Goal: Find specific page/section: Find specific page/section

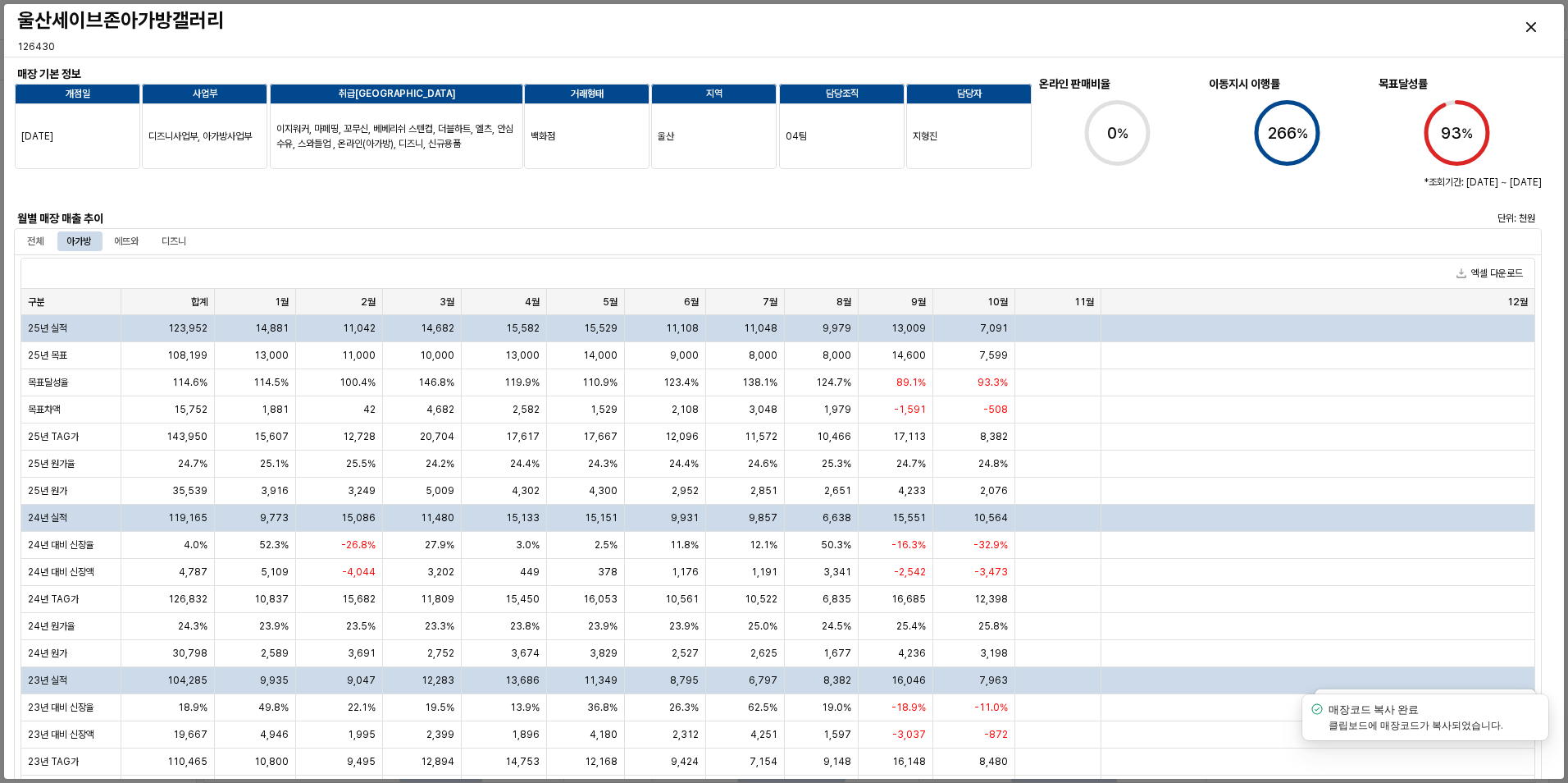
scroll to position [707, 0]
click at [202, 202] on div at bounding box center [460, 188] width 879 height 33
click at [194, 201] on div at bounding box center [460, 188] width 879 height 33
click at [1523, 28] on div "Close" at bounding box center [1531, 27] width 38 height 38
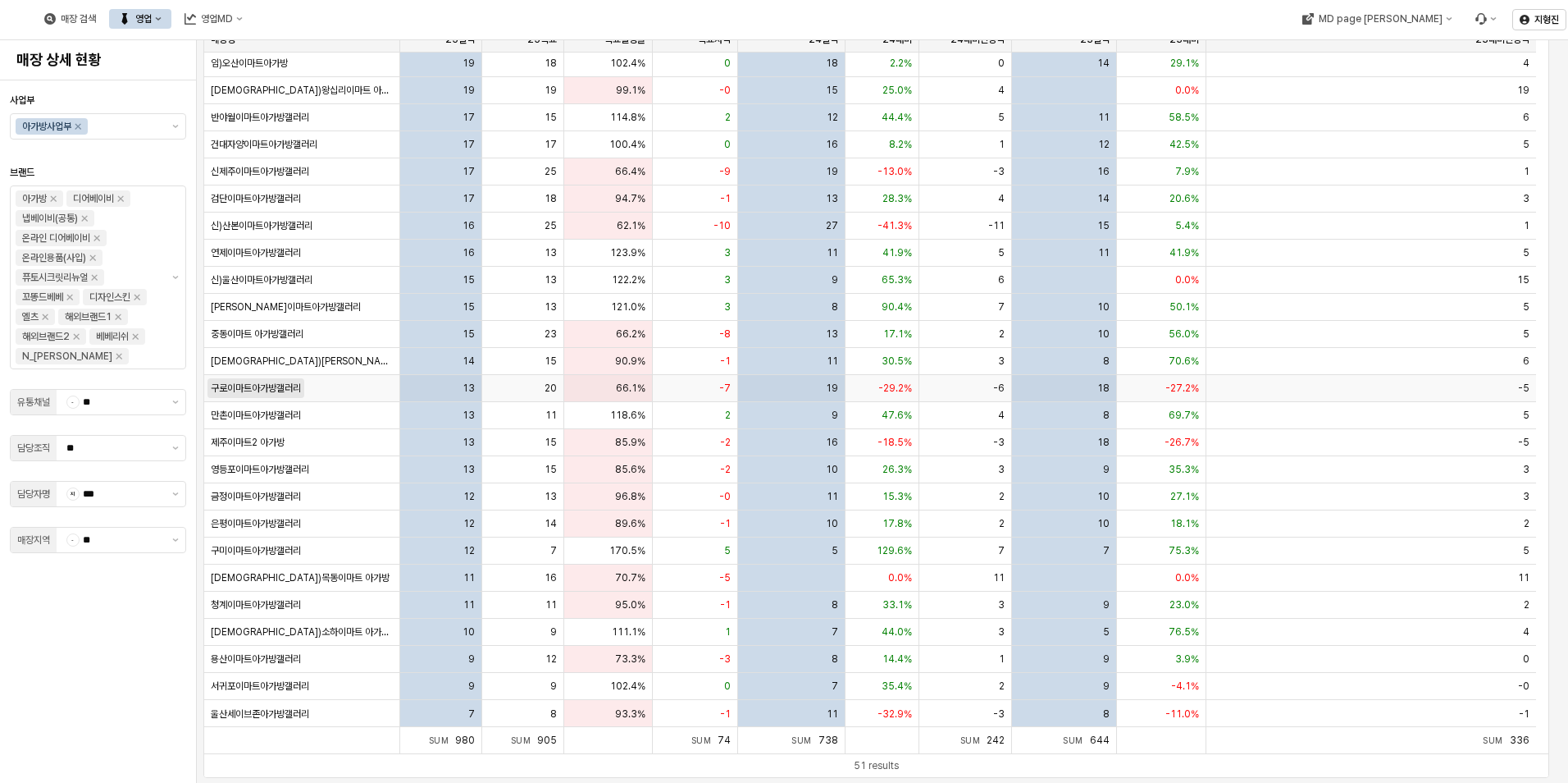
click at [265, 392] on span "구로이마트아가방갤러리" at bounding box center [256, 388] width 91 height 13
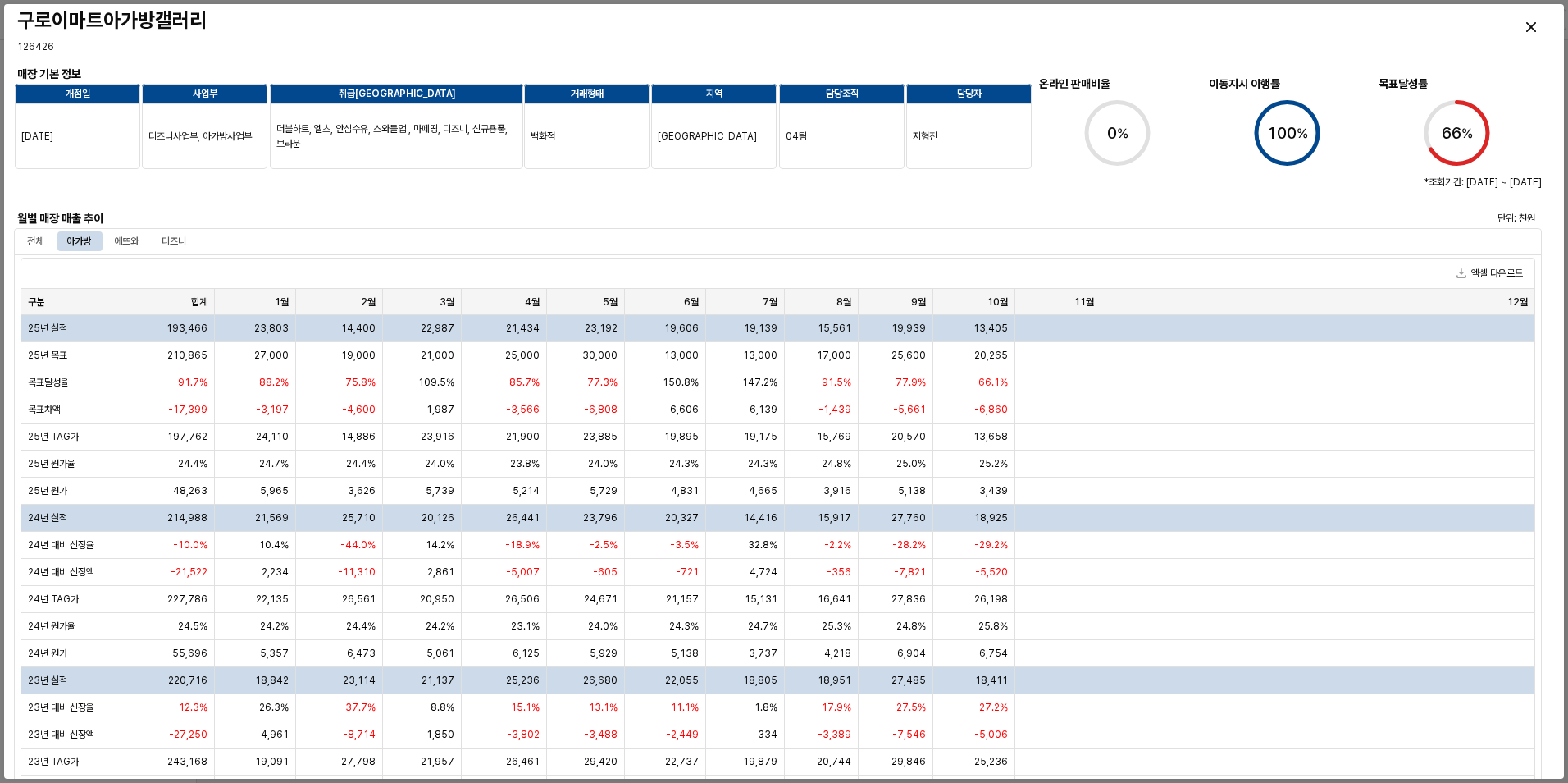
click at [217, 199] on div at bounding box center [460, 188] width 879 height 33
click at [1533, 19] on div "Close" at bounding box center [1531, 27] width 38 height 38
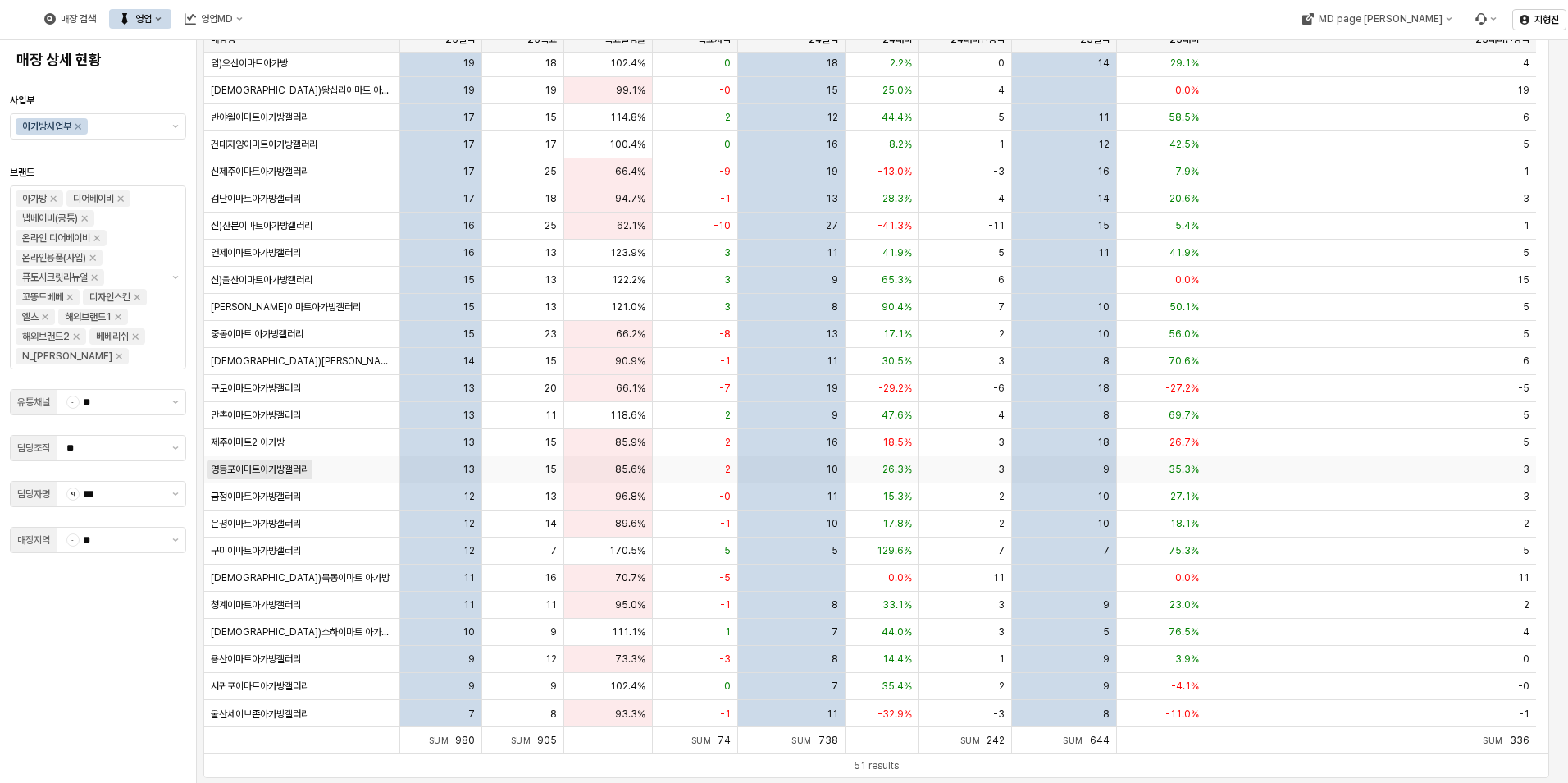
click at [257, 464] on span "영등포이마트아가방갤러리" at bounding box center [260, 469] width 98 height 13
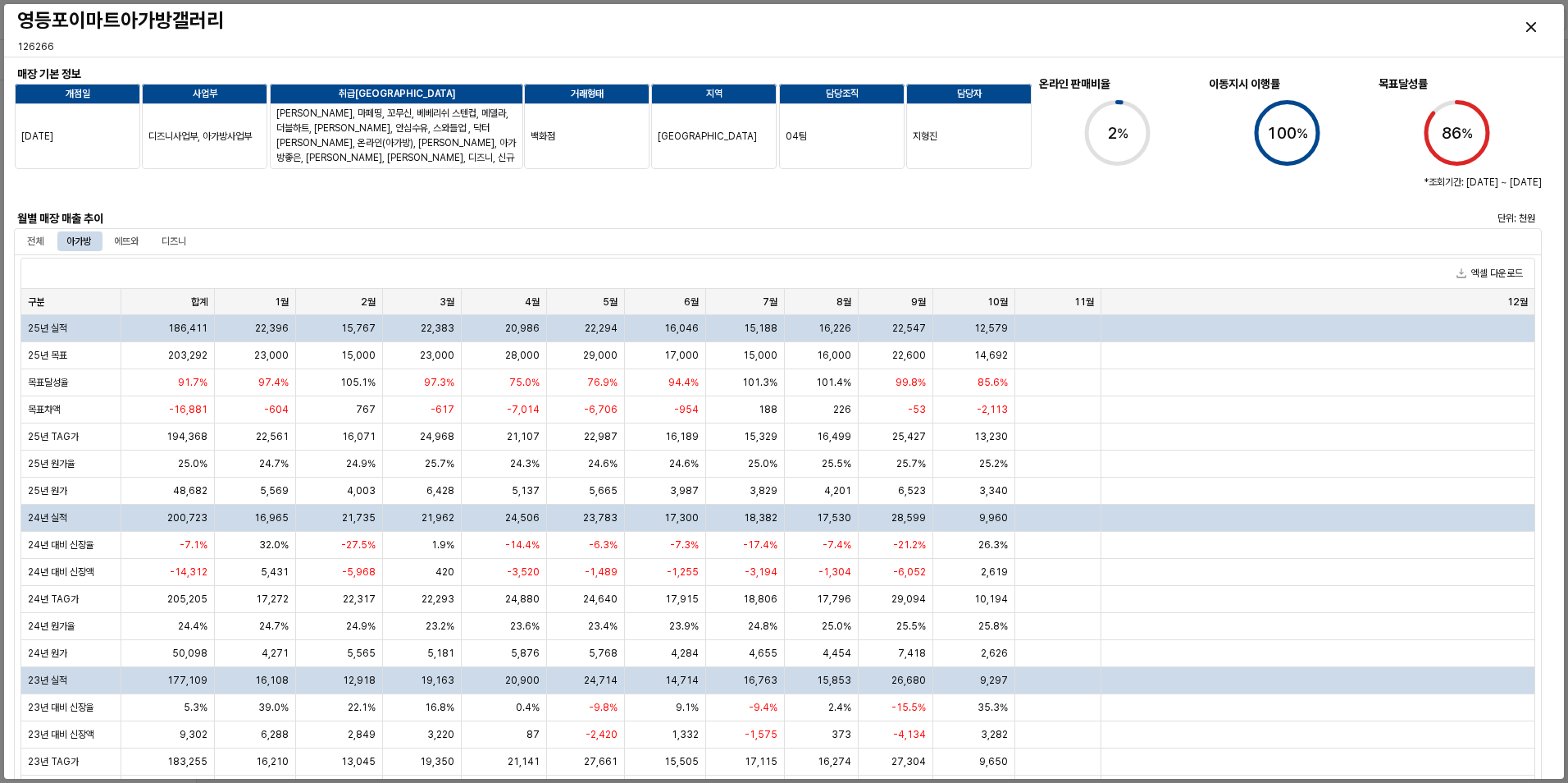
click at [167, 190] on div at bounding box center [460, 188] width 879 height 33
drag, startPoint x: 200, startPoint y: 201, endPoint x: 217, endPoint y: 201, distance: 17.0
click at [199, 201] on div at bounding box center [460, 188] width 879 height 33
click at [1530, 25] on icon "Close" at bounding box center [1531, 27] width 10 height 10
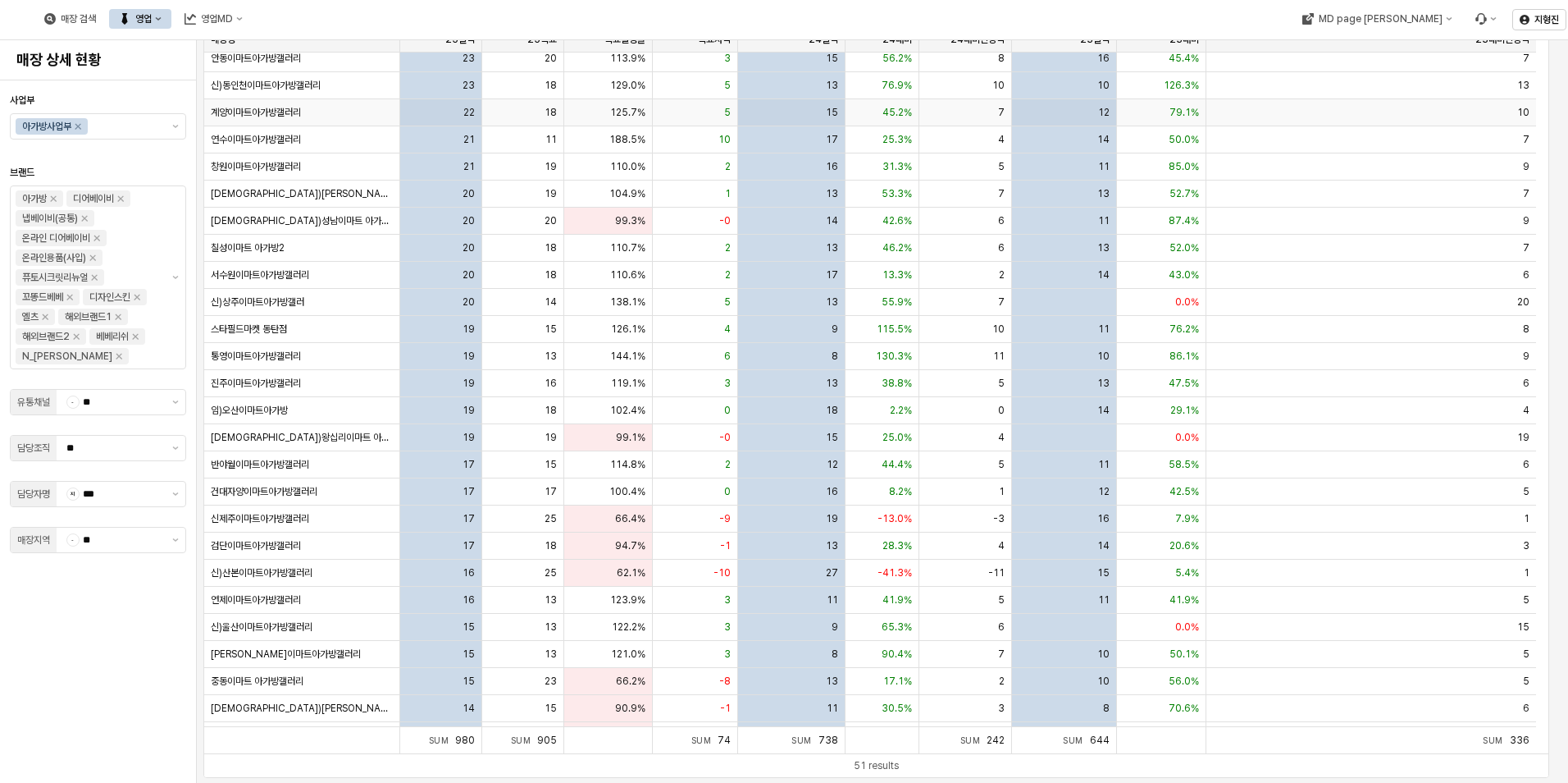
scroll to position [297, 0]
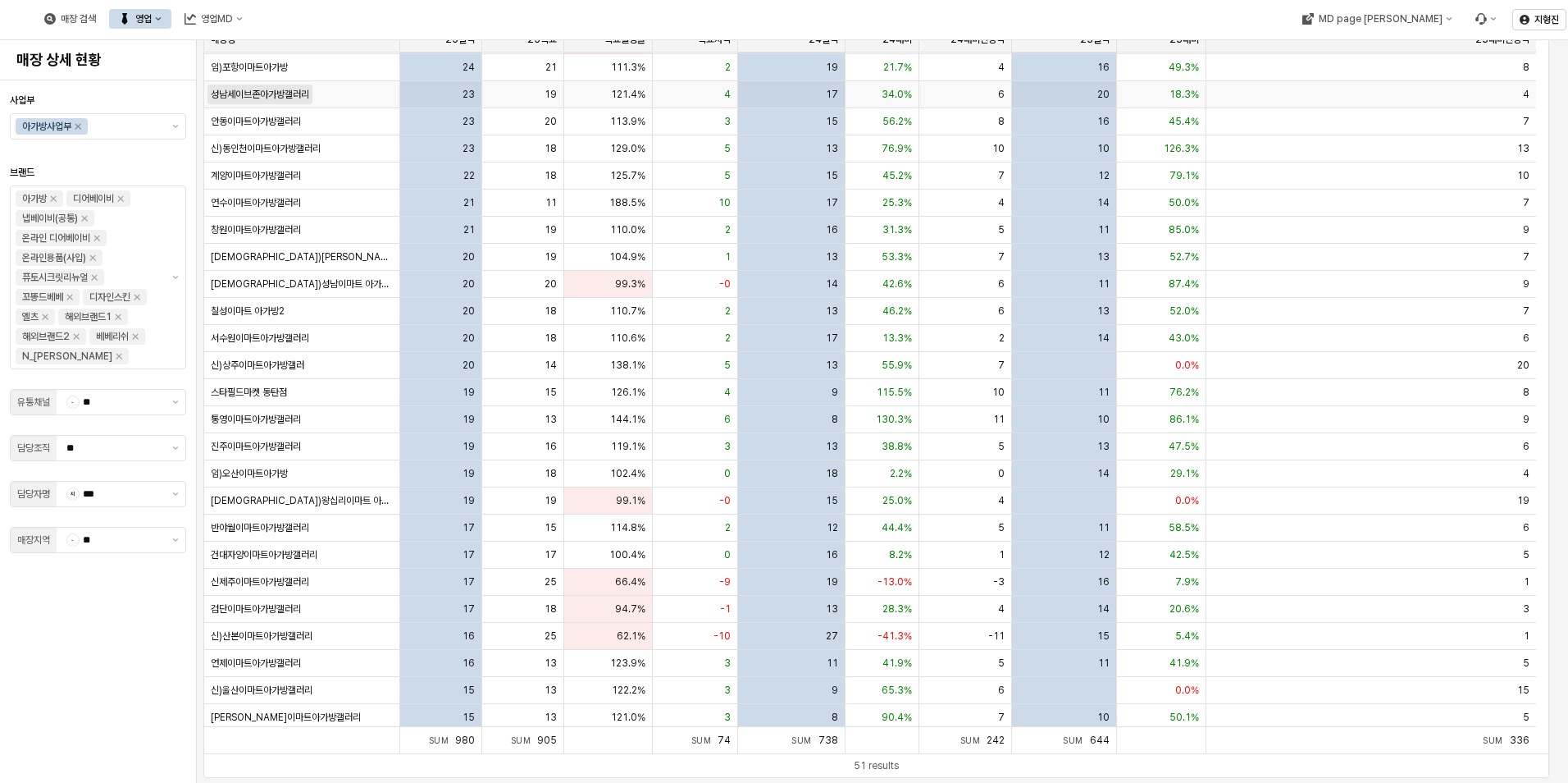
click at [287, 99] on span "성남세이브존아가방갤러리" at bounding box center [260, 94] width 98 height 13
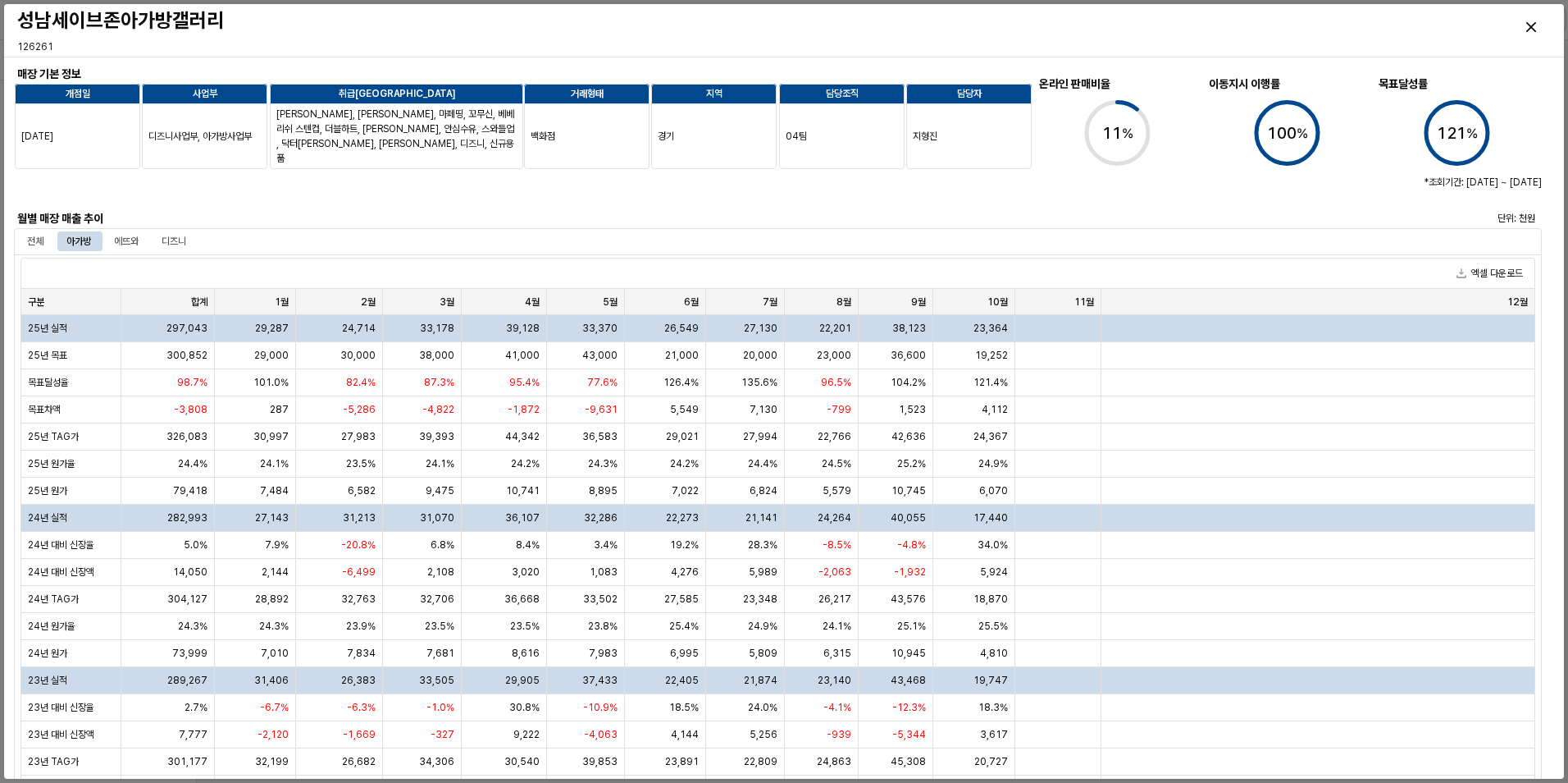
click at [205, 197] on div at bounding box center [460, 188] width 879 height 33
click at [186, 243] on div "디즈니" at bounding box center [174, 241] width 25 height 20
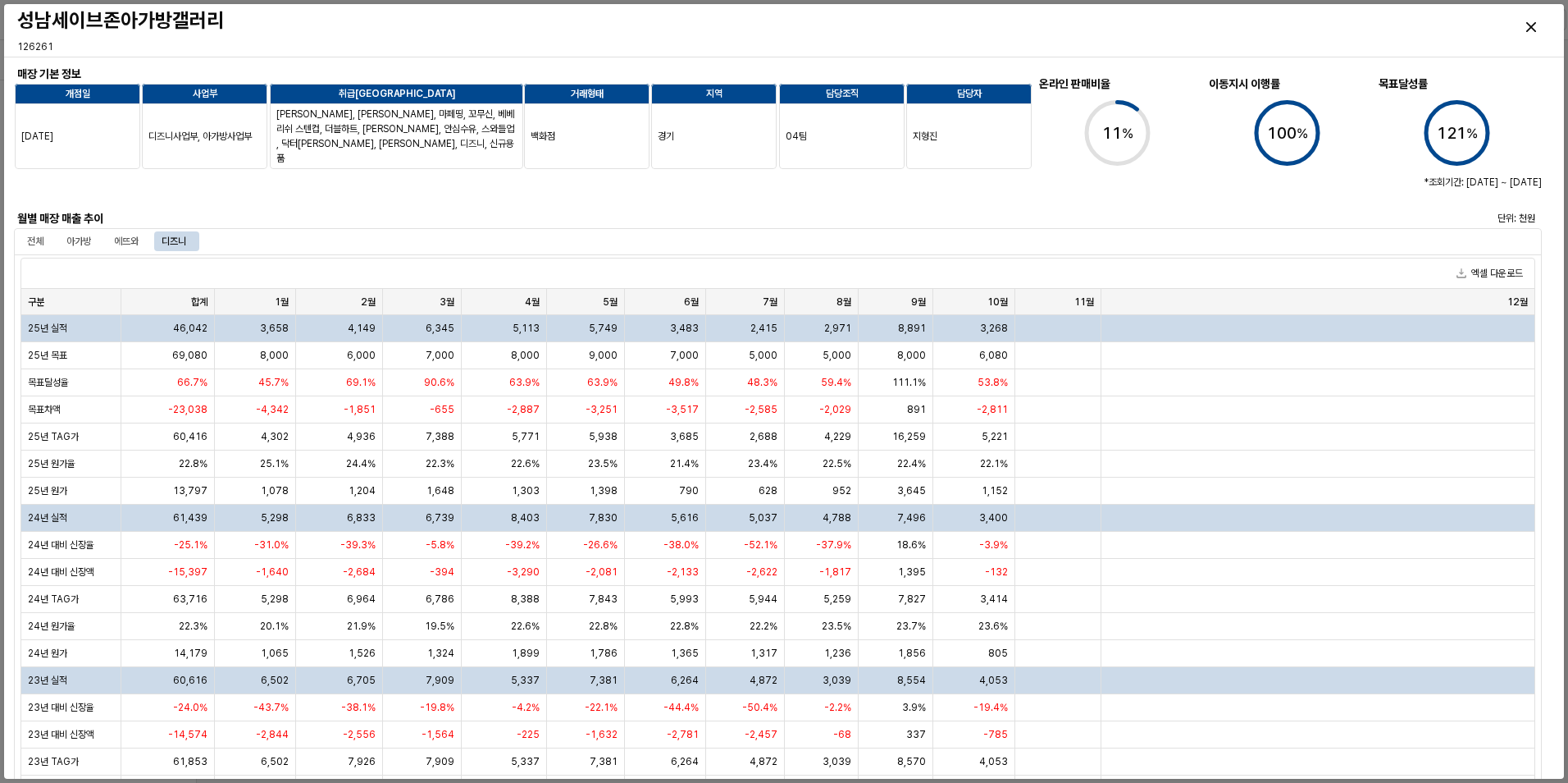
drag, startPoint x: 114, startPoint y: 188, endPoint x: 128, endPoint y: 186, distance: 14.1
click at [114, 188] on div at bounding box center [460, 188] width 879 height 33
click at [1535, 32] on div "Close" at bounding box center [1531, 27] width 38 height 38
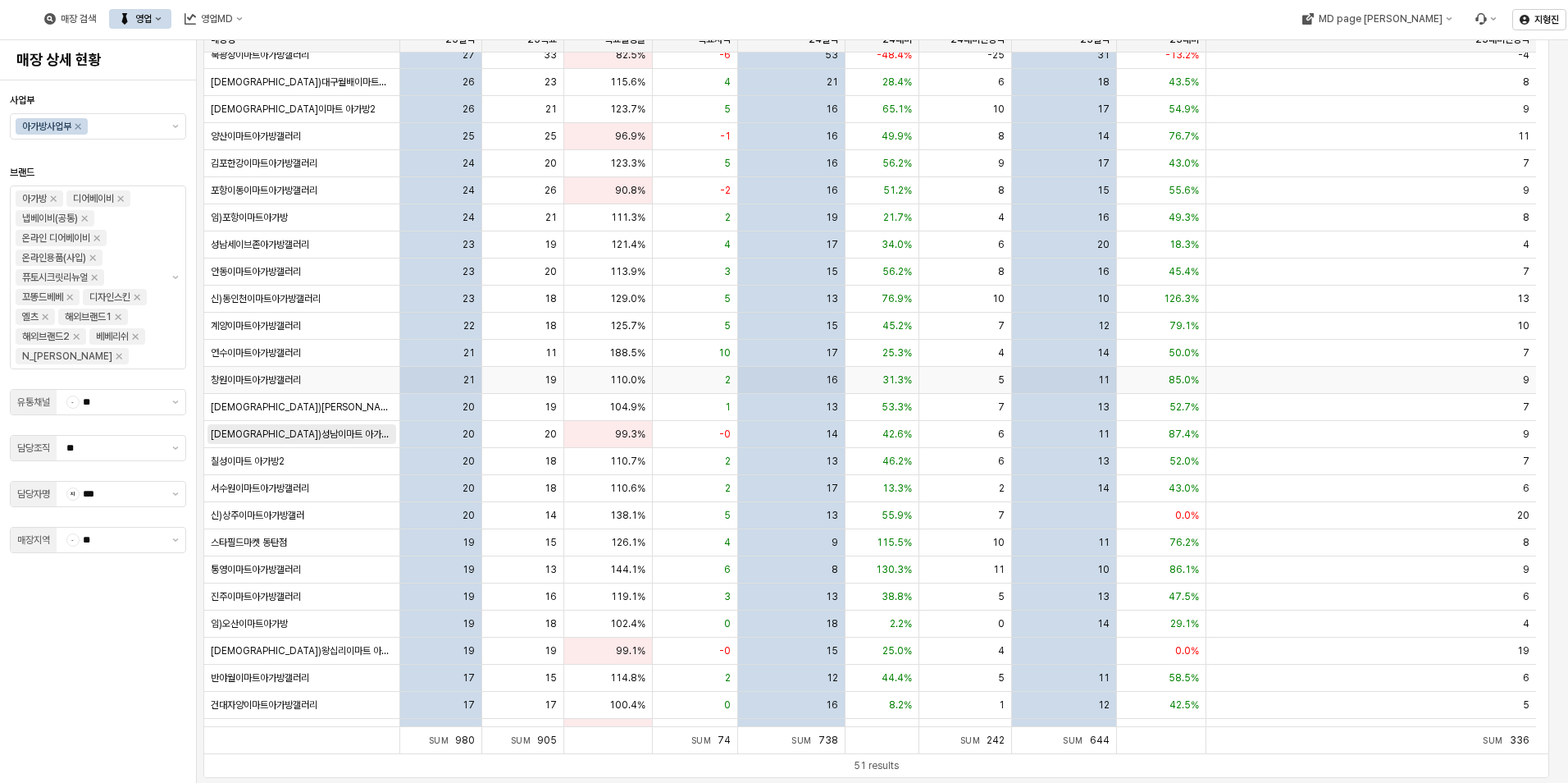
scroll to position [132, 0]
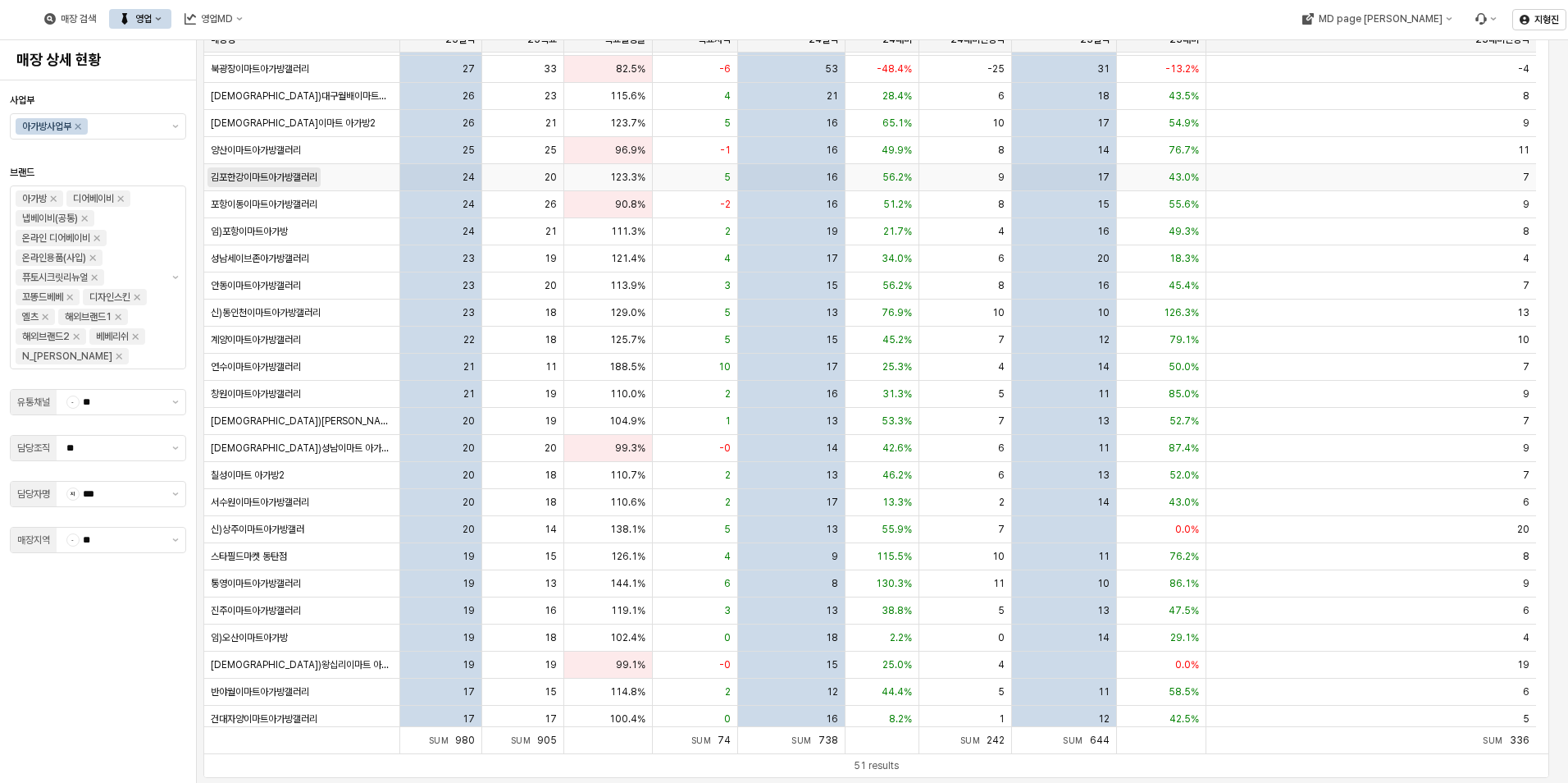
click at [269, 179] on span "김포한강이마트아가방갤러리" at bounding box center [264, 177] width 106 height 13
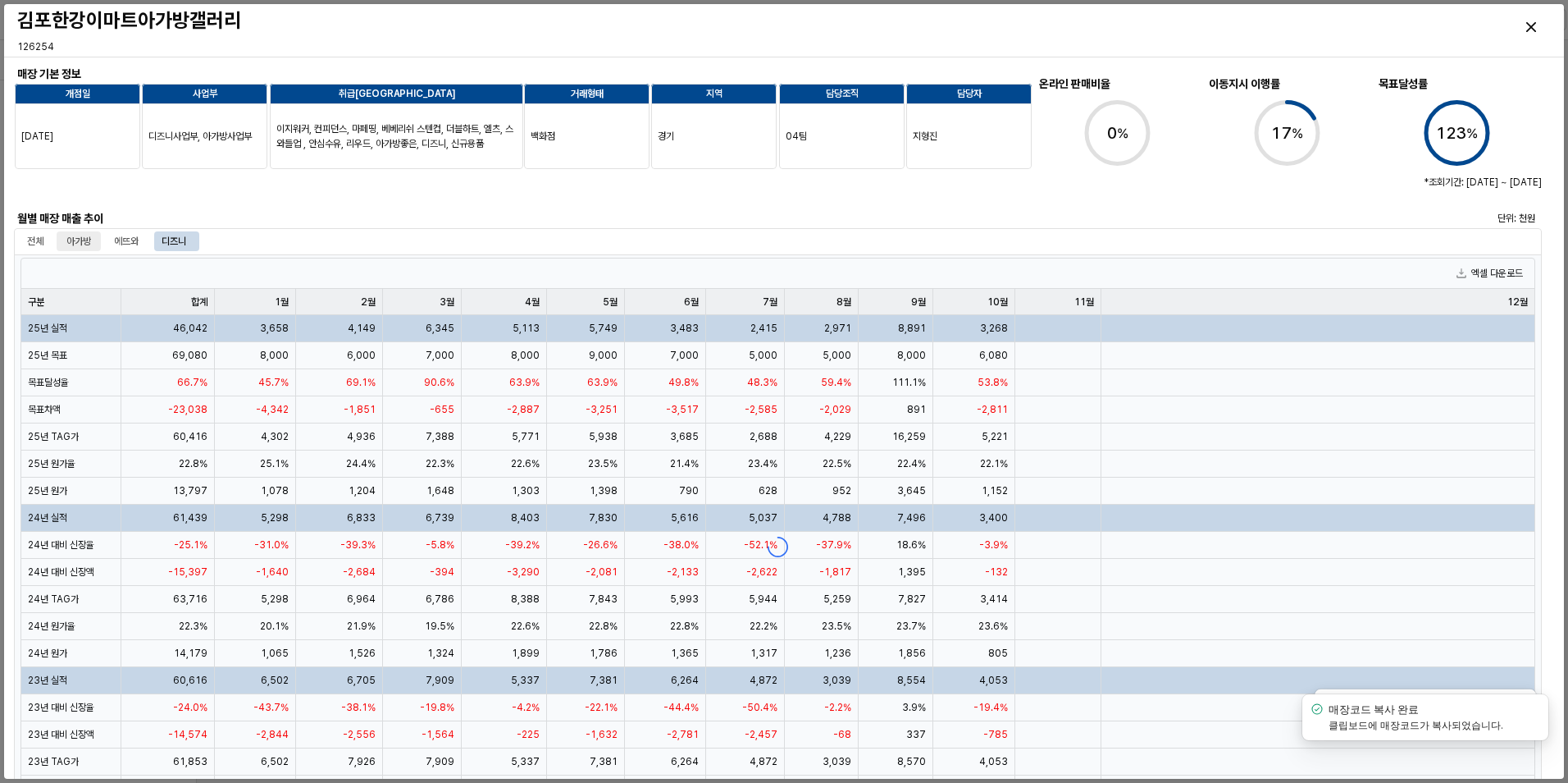
click at [89, 241] on div "아가방" at bounding box center [79, 241] width 25 height 20
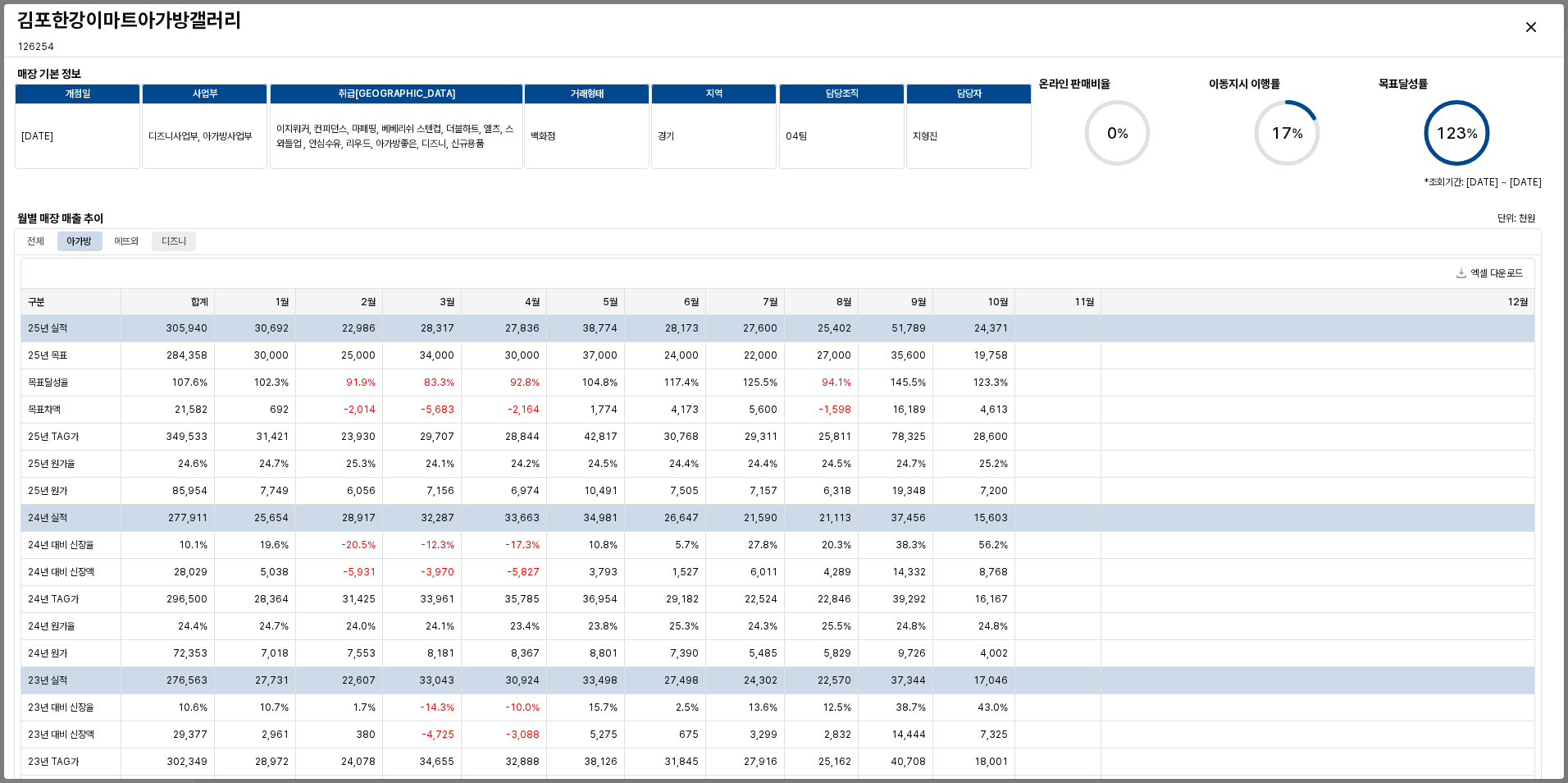
click at [178, 244] on div "디즈니" at bounding box center [174, 241] width 25 height 20
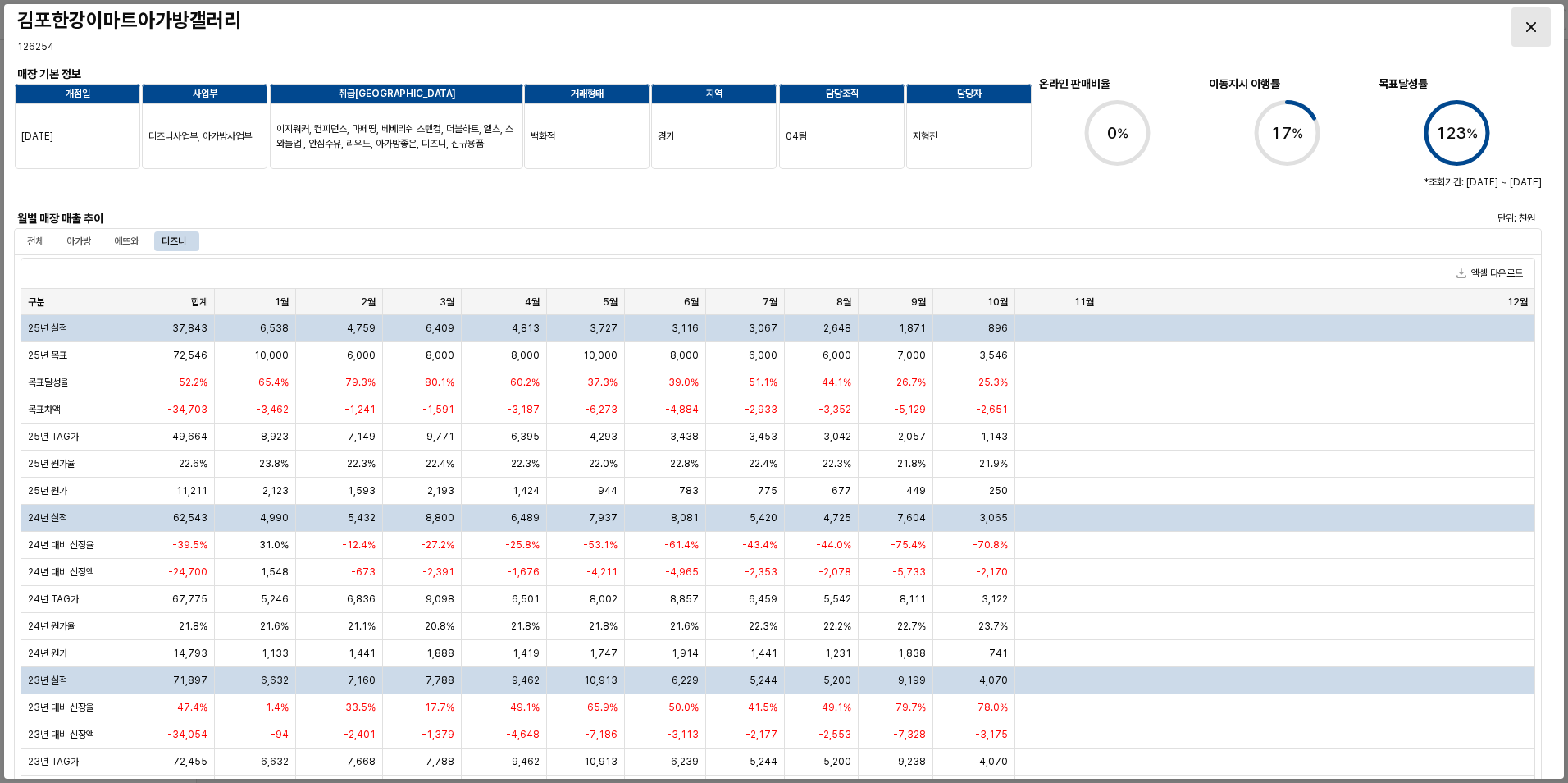
click at [1529, 31] on icon "Close" at bounding box center [1531, 27] width 10 height 10
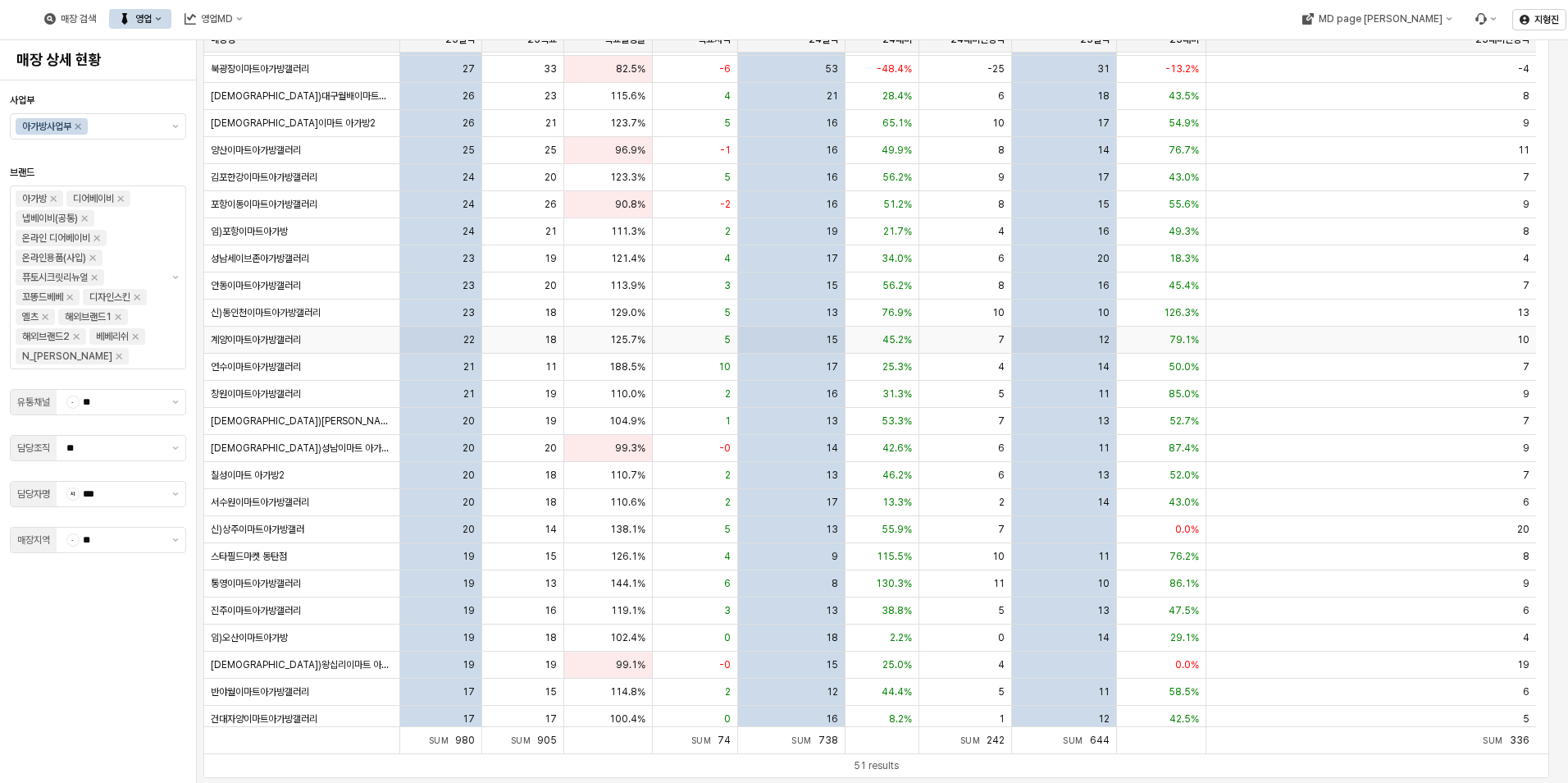
scroll to position [0, 0]
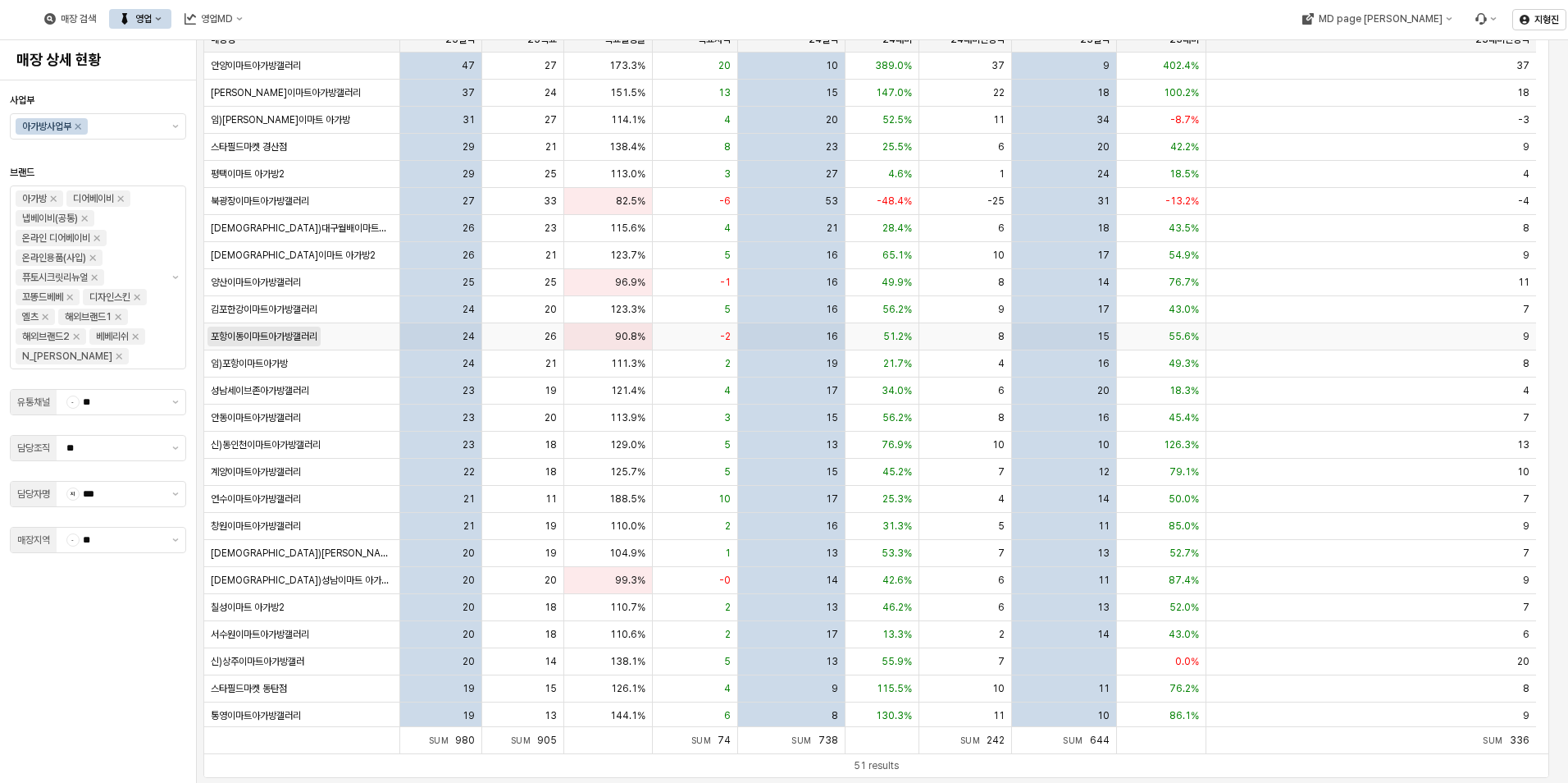
click at [257, 337] on span "포항이동이마트아가방갤러리" at bounding box center [264, 336] width 106 height 13
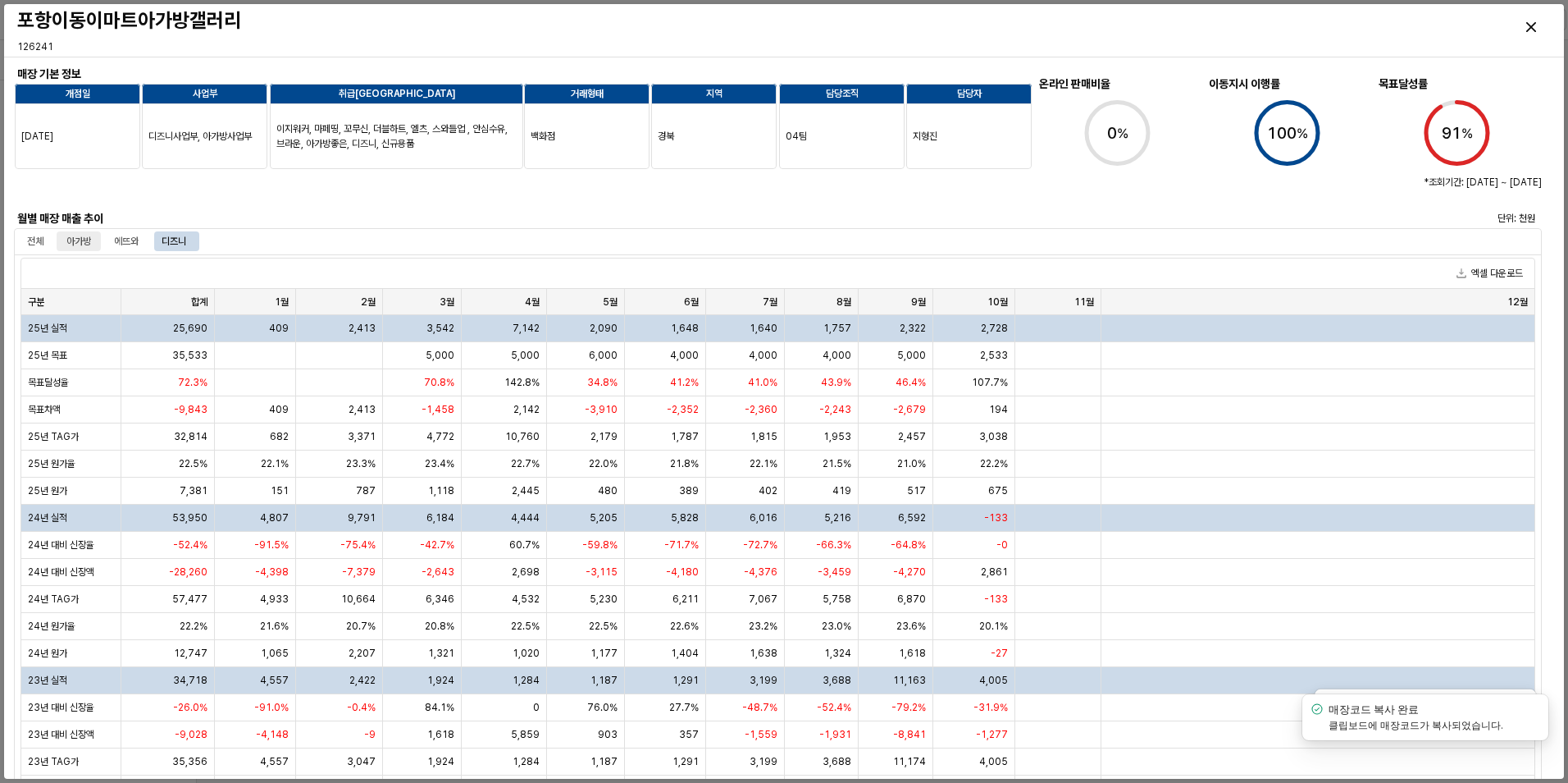
click at [82, 233] on div "아가방" at bounding box center [79, 241] width 25 height 20
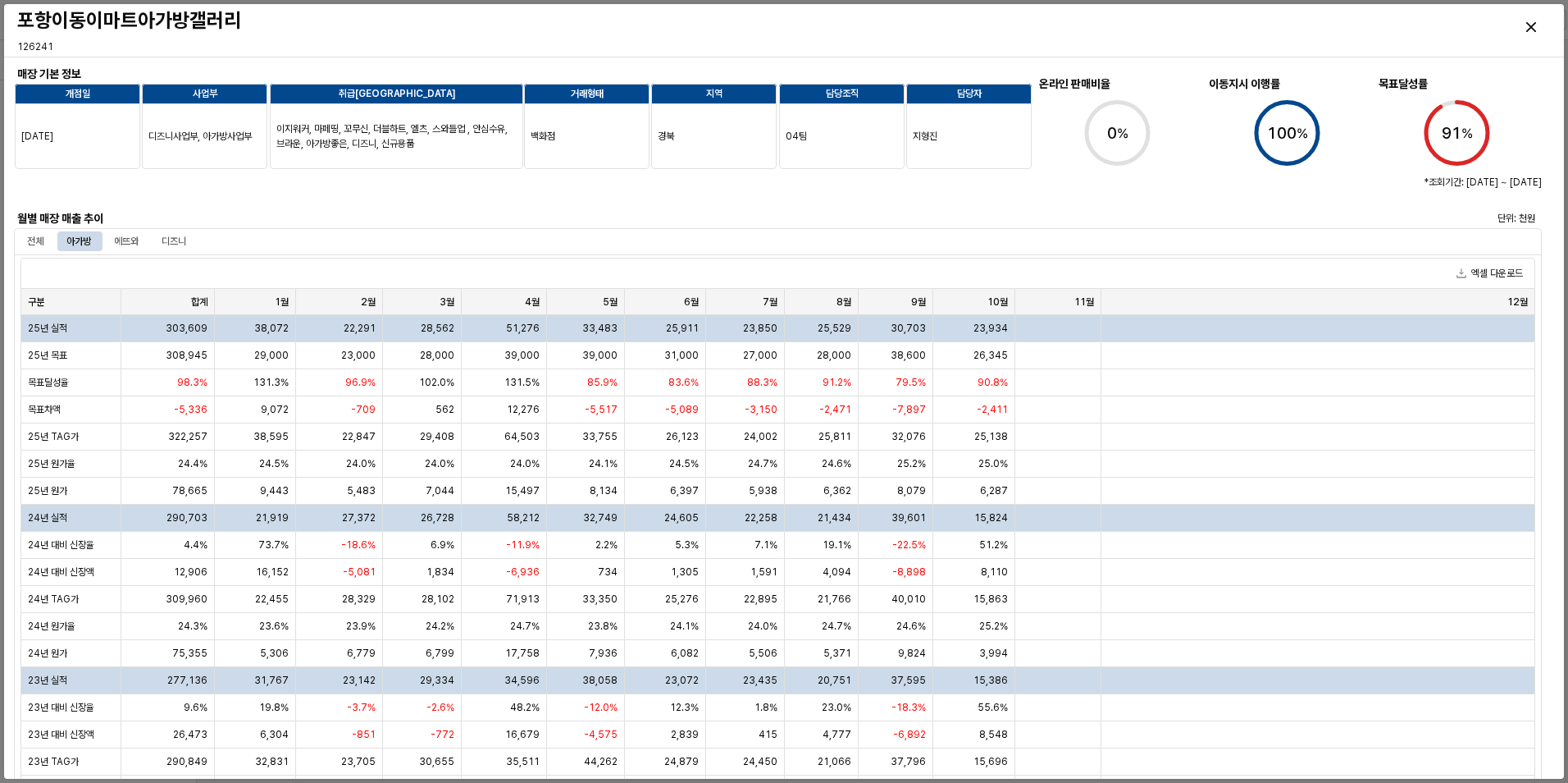
click at [486, 51] on div "포항이동이마트아가방갤러리 126241" at bounding box center [784, 30] width 1547 height 52
click at [174, 235] on div "디즈니" at bounding box center [174, 241] width 25 height 20
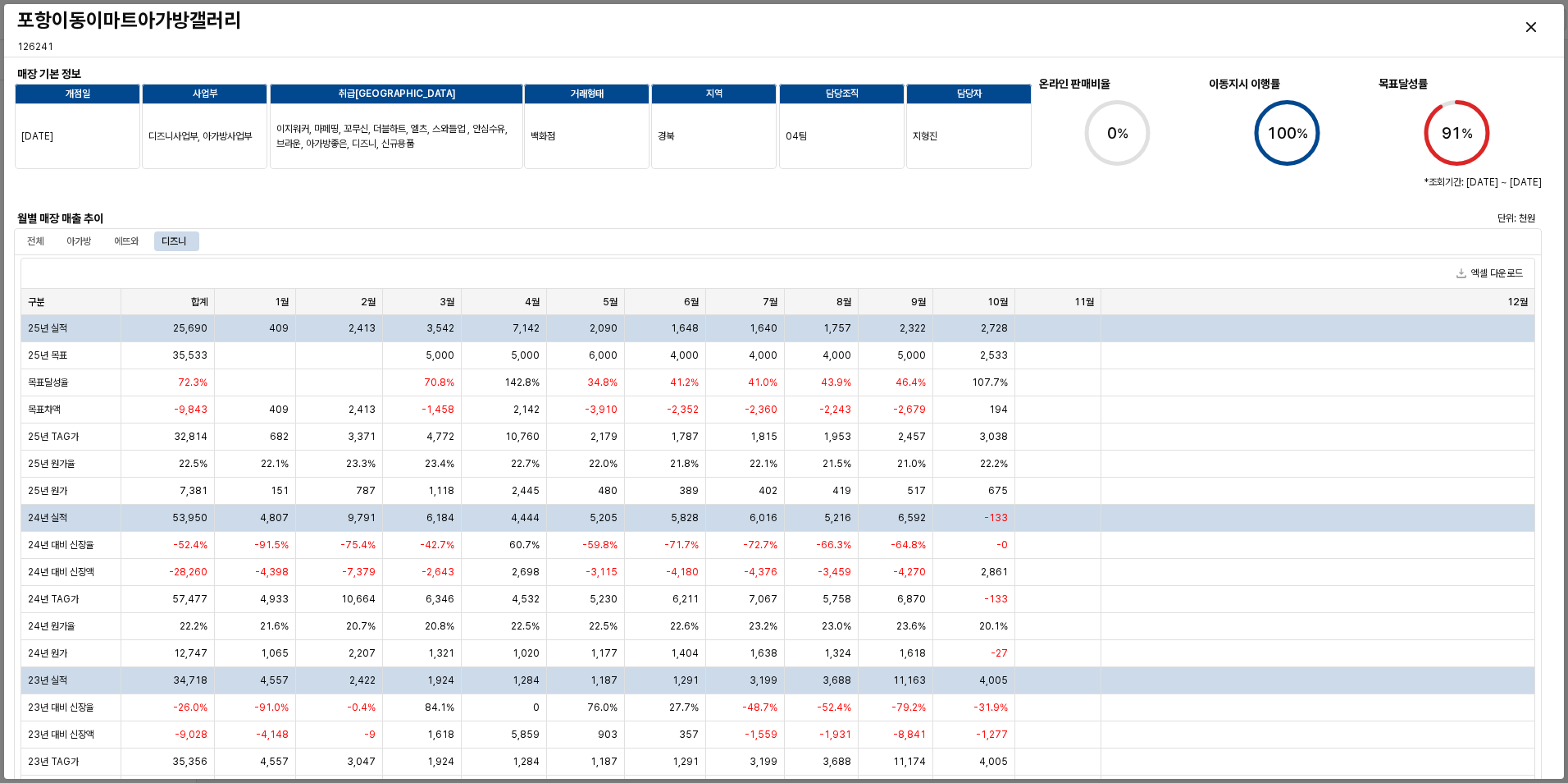
drag, startPoint x: 185, startPoint y: 207, endPoint x: 201, endPoint y: 203, distance: 16.5
click at [185, 207] on div at bounding box center [460, 188] width 892 height 39
click at [1534, 31] on icon "Close" at bounding box center [1531, 27] width 10 height 10
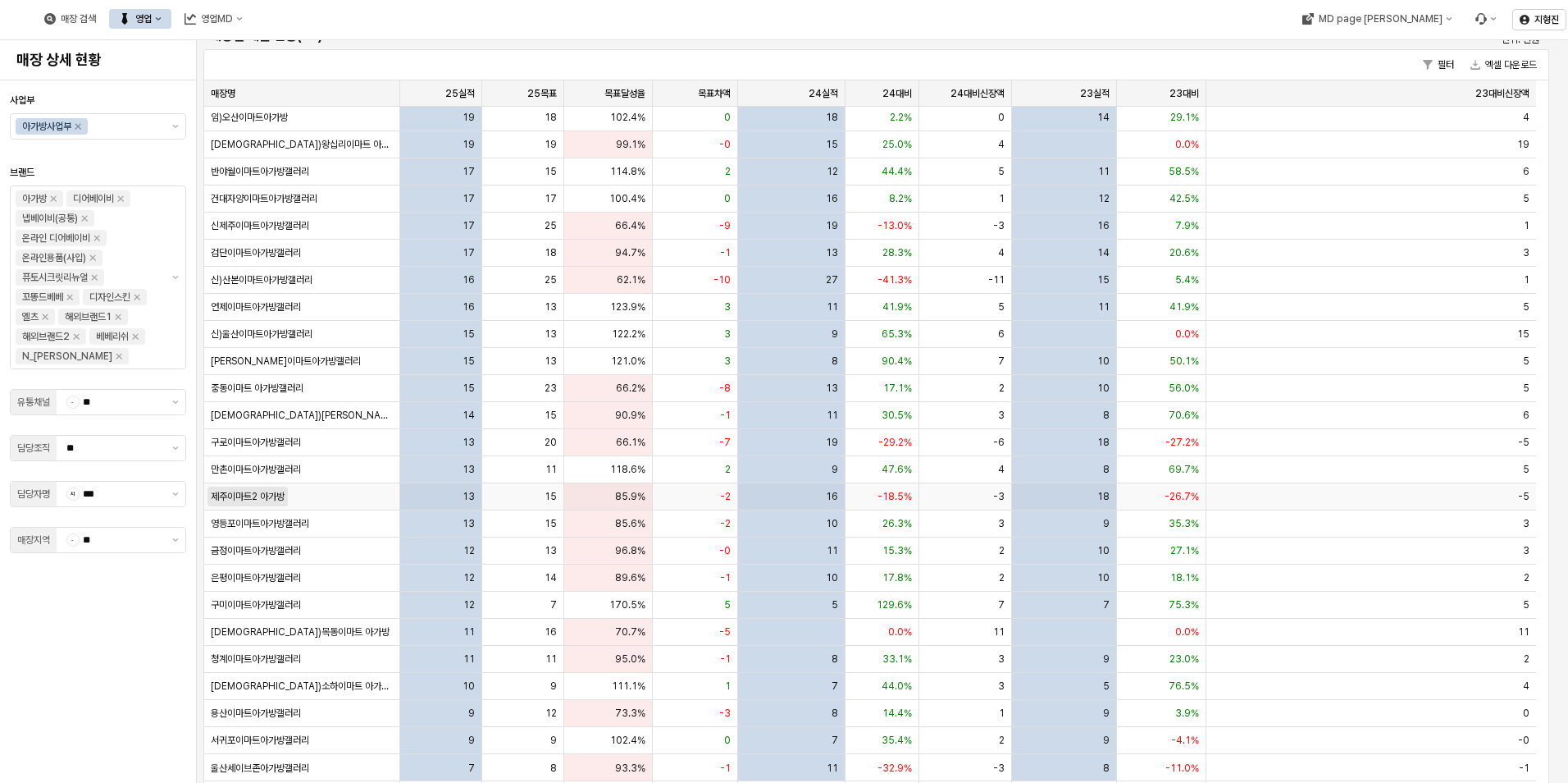
scroll to position [82, 0]
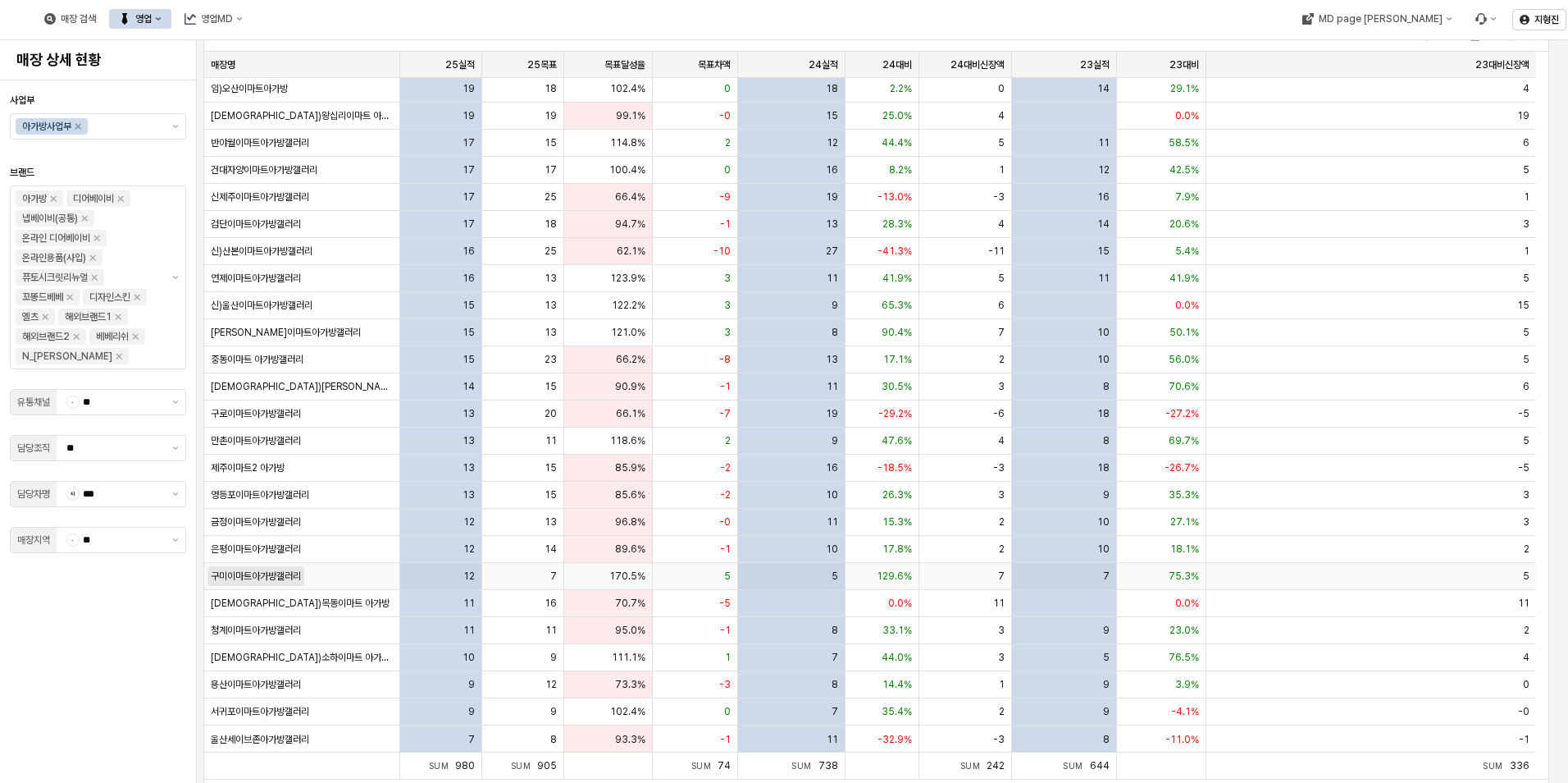
click at [279, 581] on span "구미이마트아가방갤러리" at bounding box center [256, 575] width 91 height 13
